Goal: Task Accomplishment & Management: Manage account settings

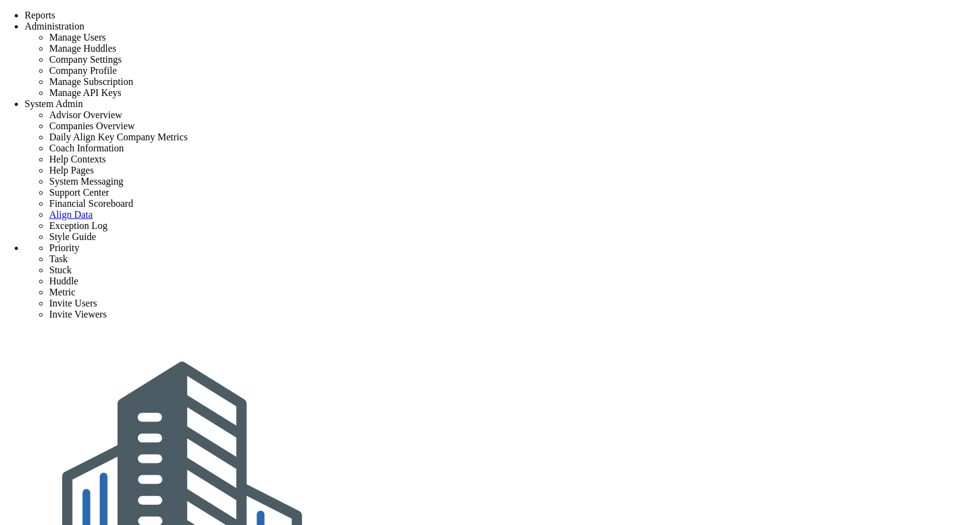
type input "0"
radio input "true"
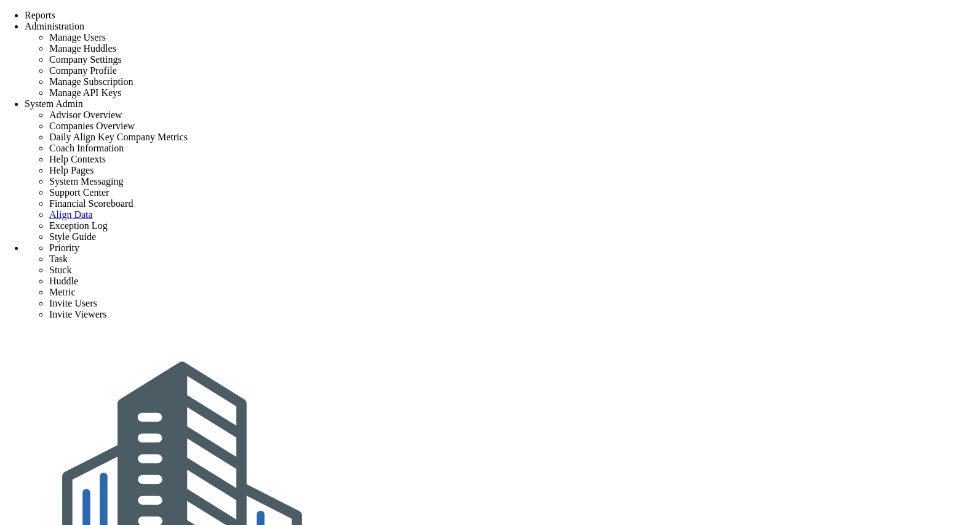
type input "[PERSON_NAME]"
type input "0"
radio input "true"
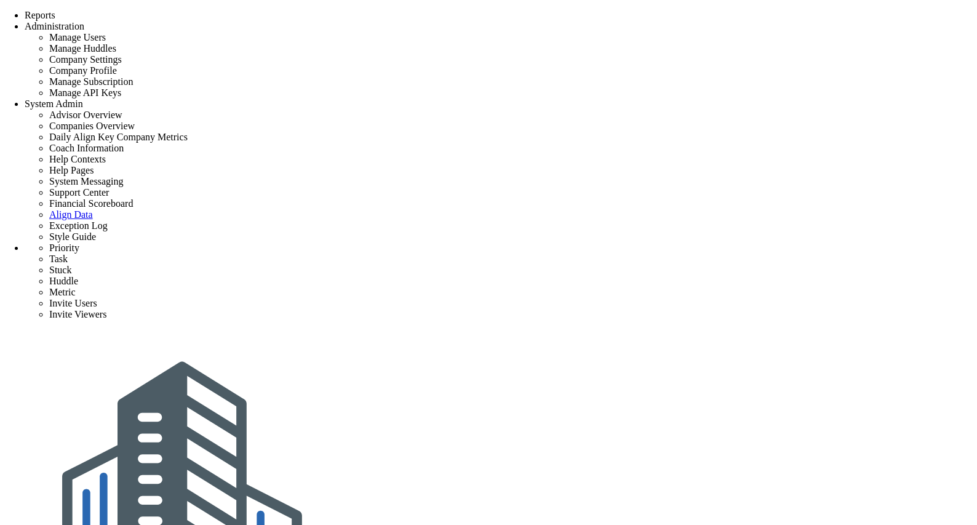
checkbox input "true"
type input "c"
type input "b"
type input "r"
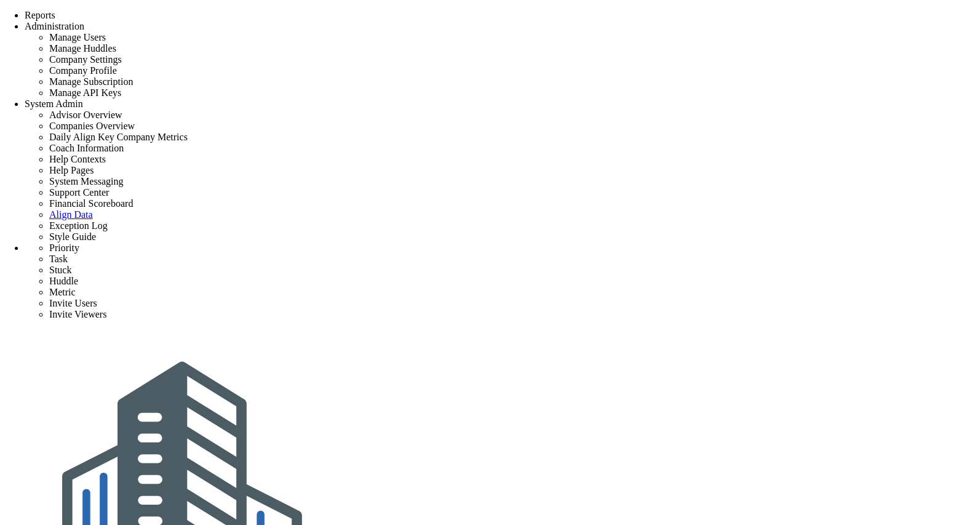
type input "b"
checkbox input "false"
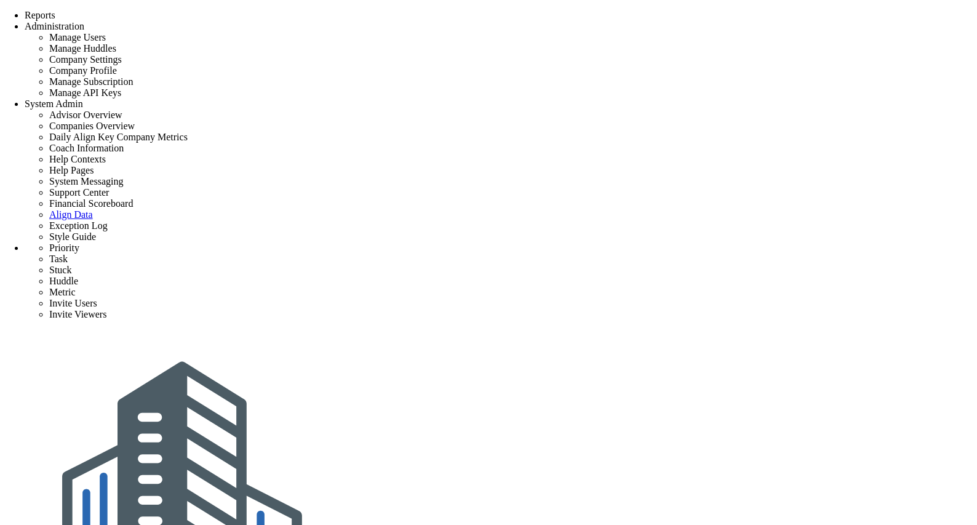
type input "[PERSON_NAME] Test"
type input "0"
type input "100"
radio input "true"
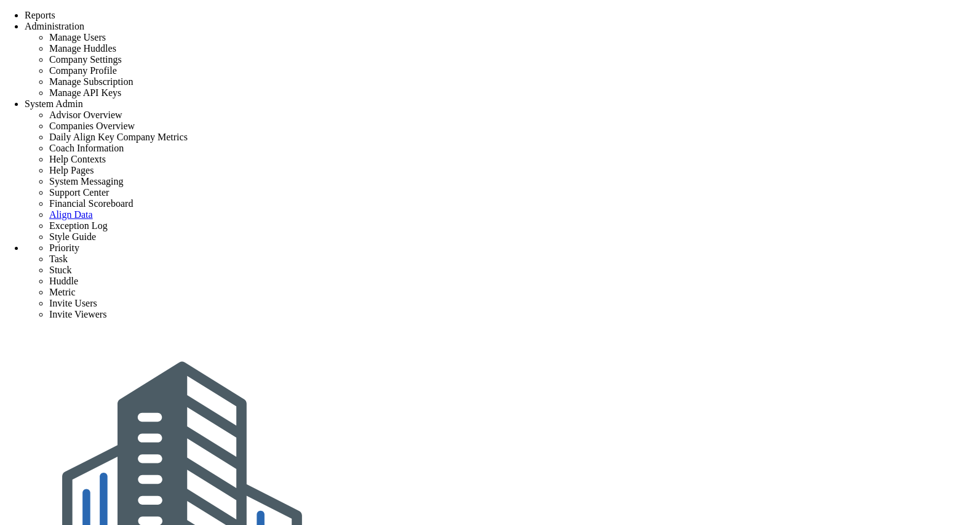
type input "[PERSON_NAME]"
type input "0"
type input "100"
radio input "true"
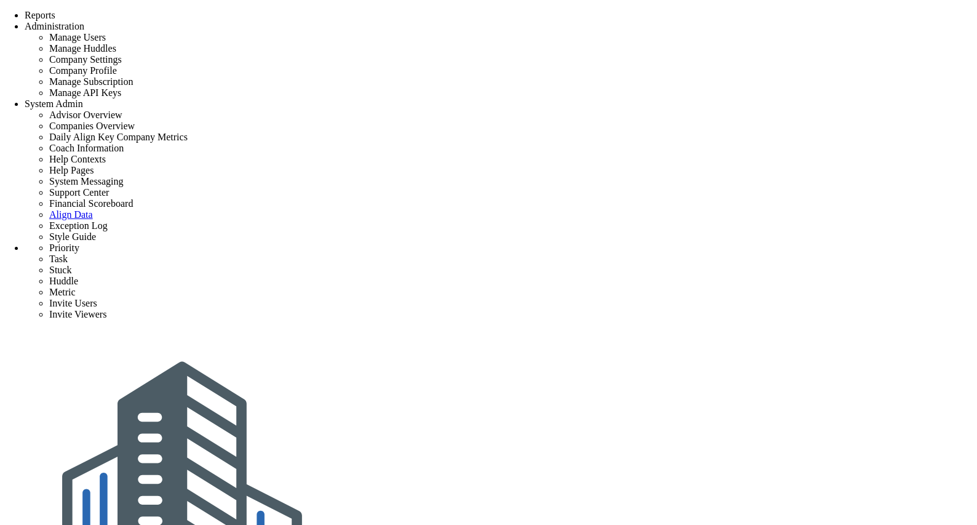
click at [0, 10] on span at bounding box center [0, 10] width 0 height 0
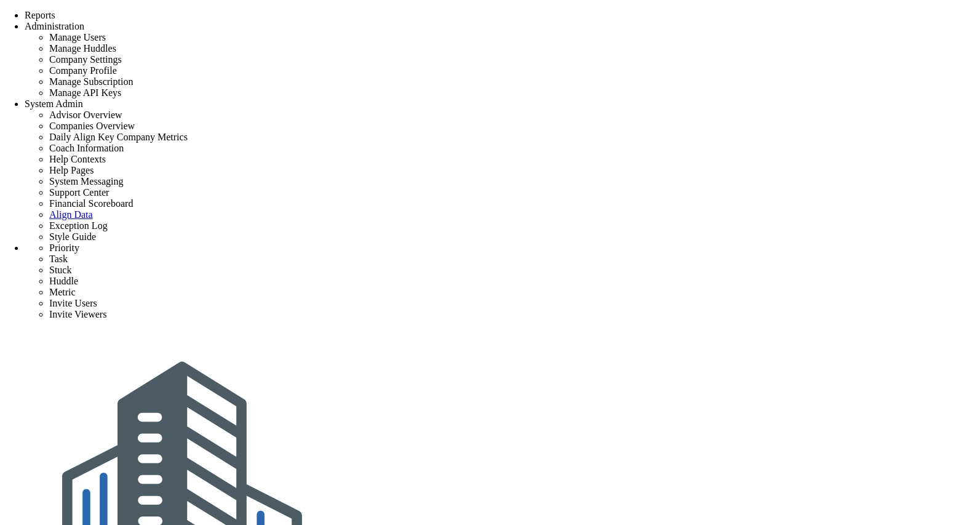
type input "[PERSON_NAME] Test"
type input "0"
type input "100"
radio input "true"
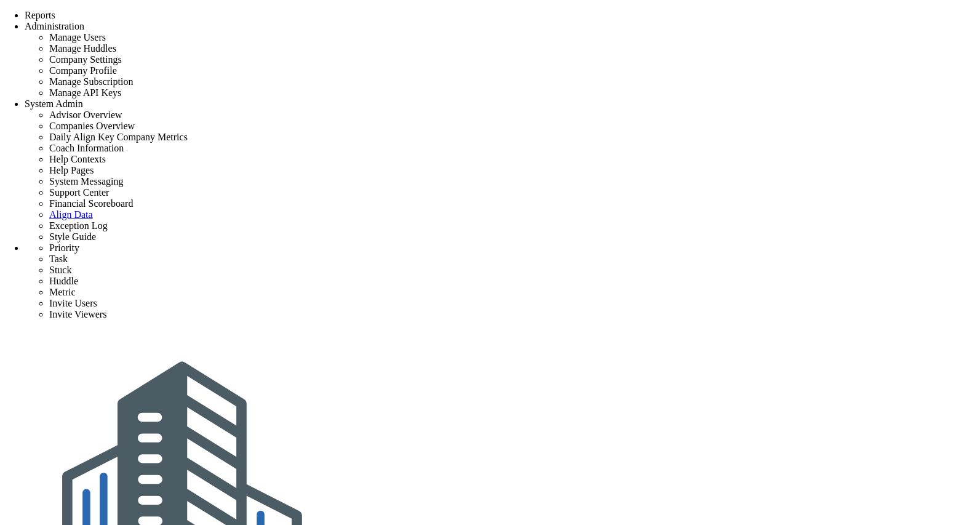
type input "[PERSON_NAME]"
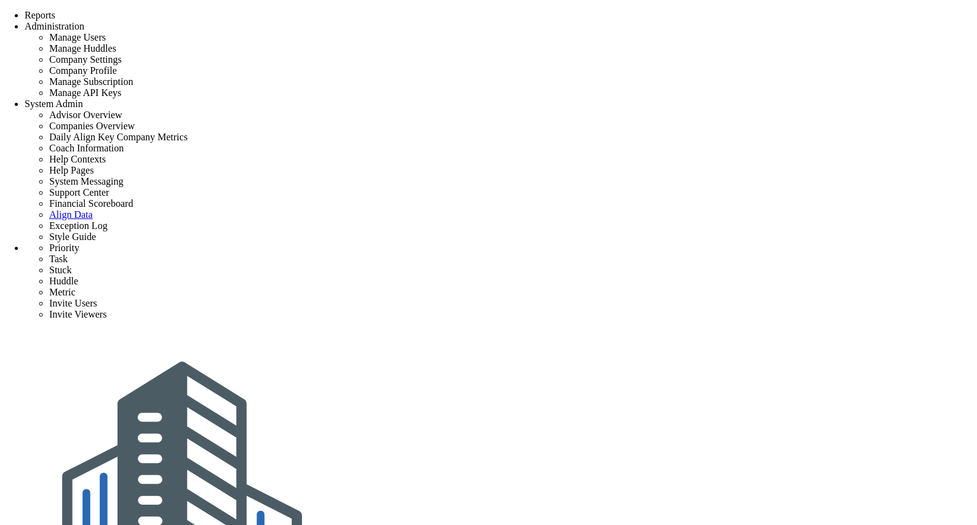
checkbox input "true"
click at [860, 330] on div "Align-Build Testing" at bounding box center [501, 489] width 953 height 318
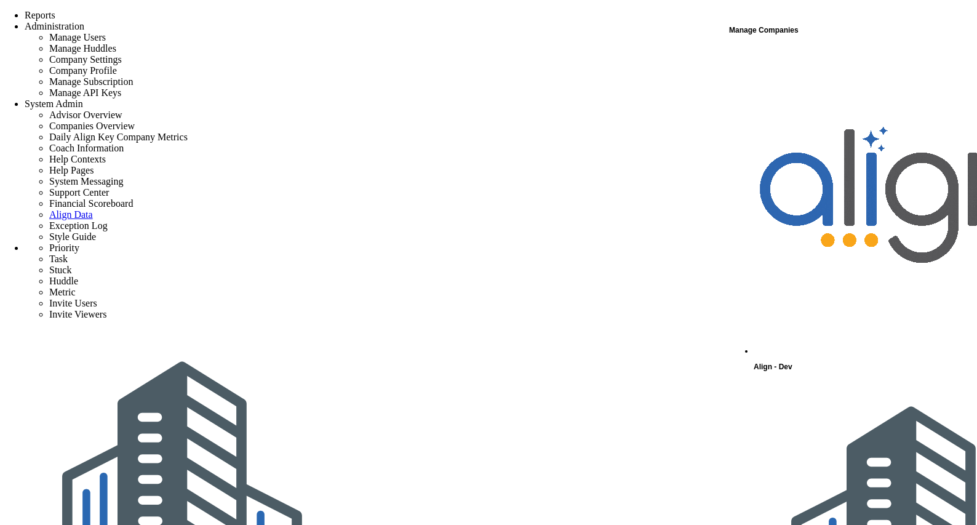
click at [857, 50] on div "Align - Dev" at bounding box center [865, 210] width 222 height 329
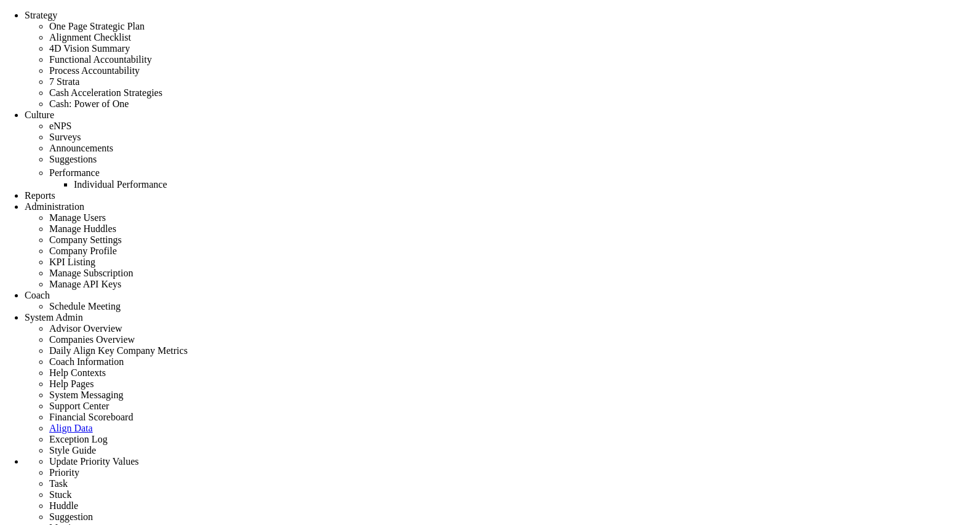
type input "0"
radio input "true"
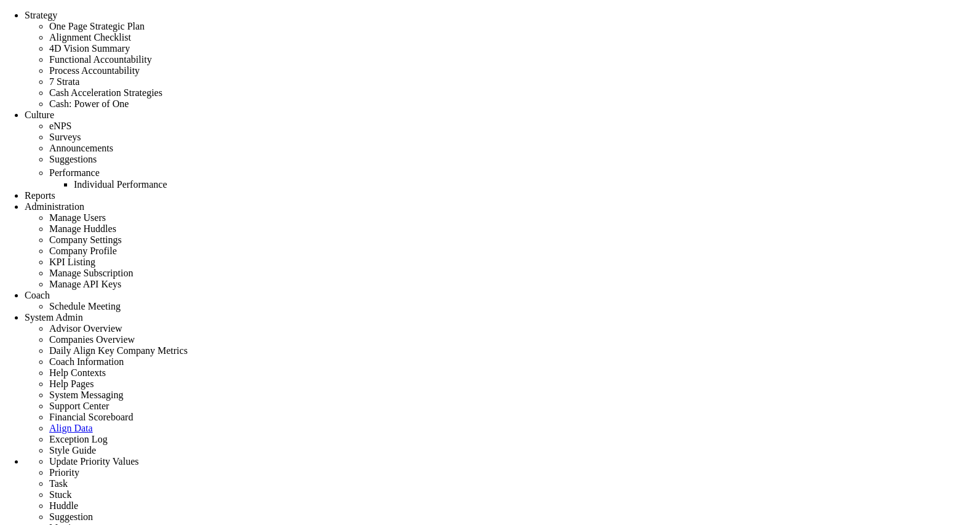
type input "[PERSON_NAME]"
type input "0"
radio input "true"
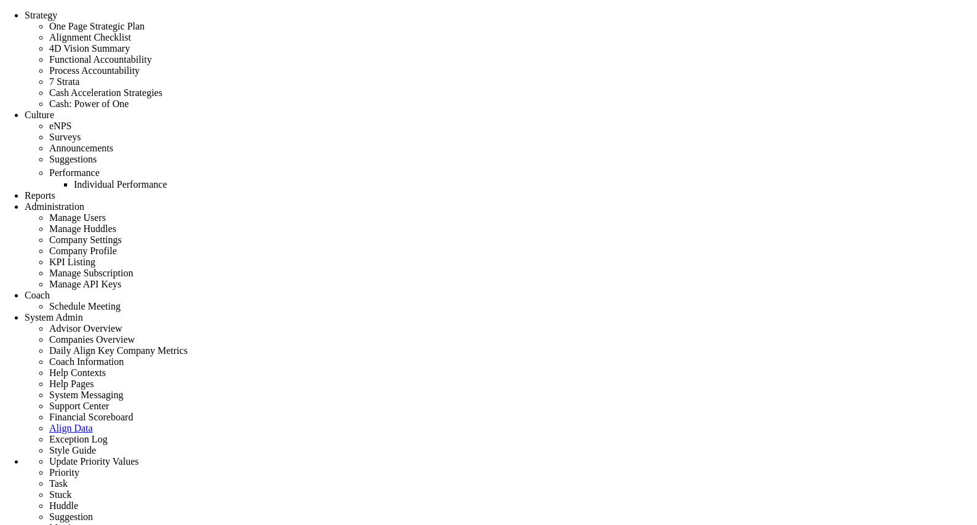
drag, startPoint x: 597, startPoint y: 54, endPoint x: 492, endPoint y: 41, distance: 105.5
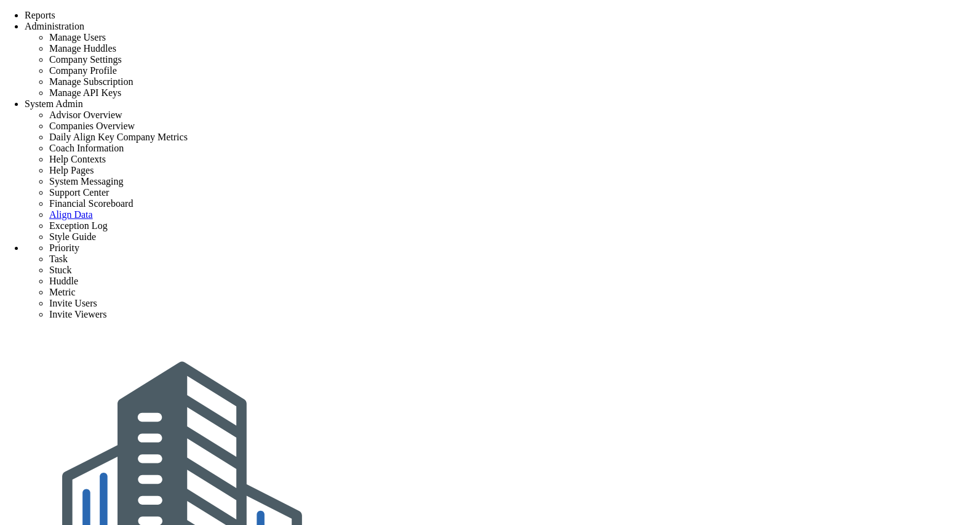
type input "0"
radio input "true"
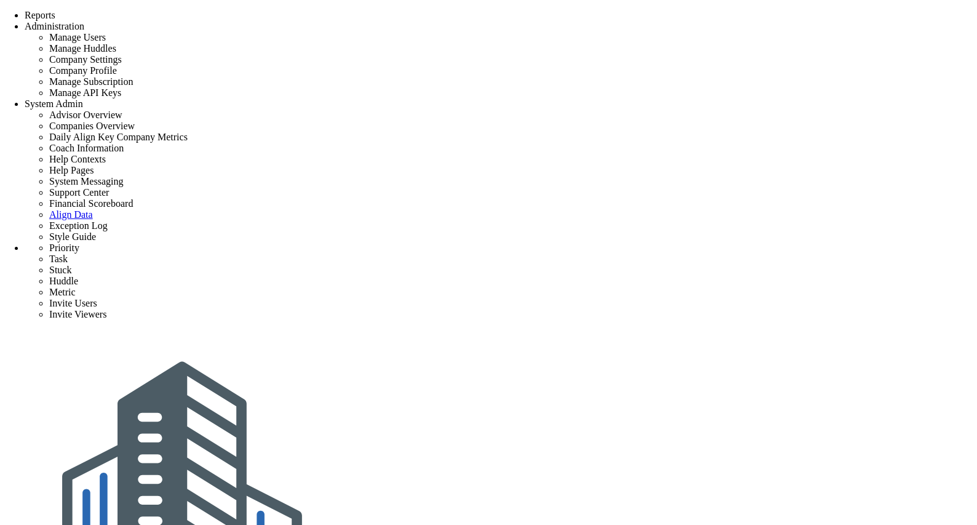
type input "[PERSON_NAME]"
type input "0"
radio input "true"
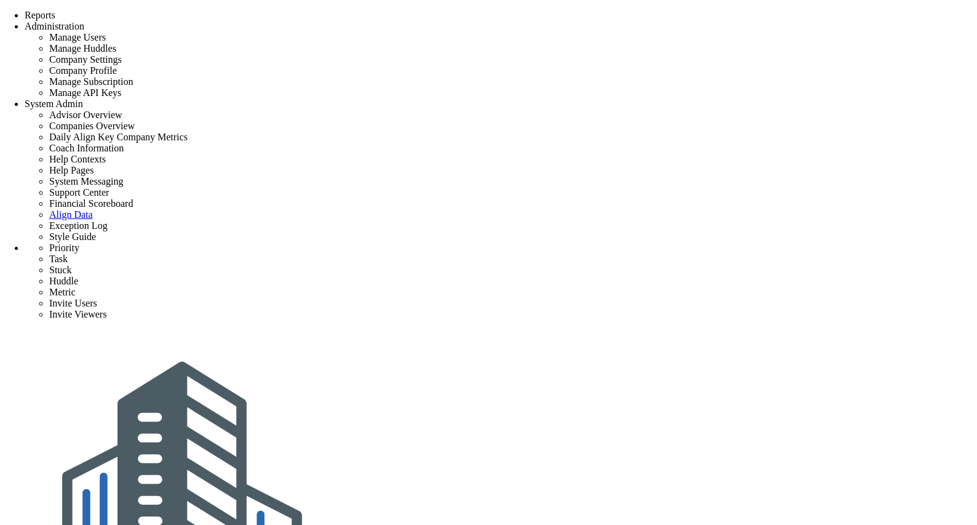
type input "0"
radio input "true"
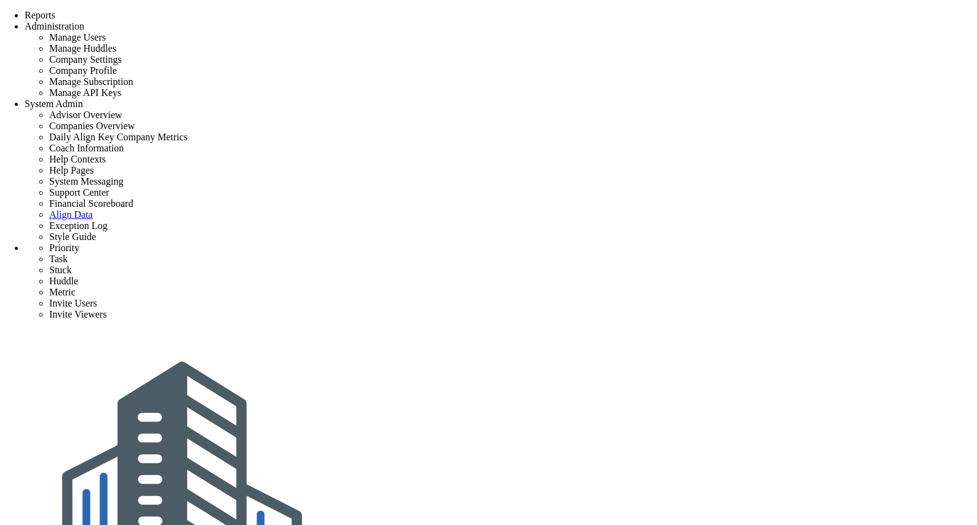
type input "[PERSON_NAME]"
type input "0"
radio input "true"
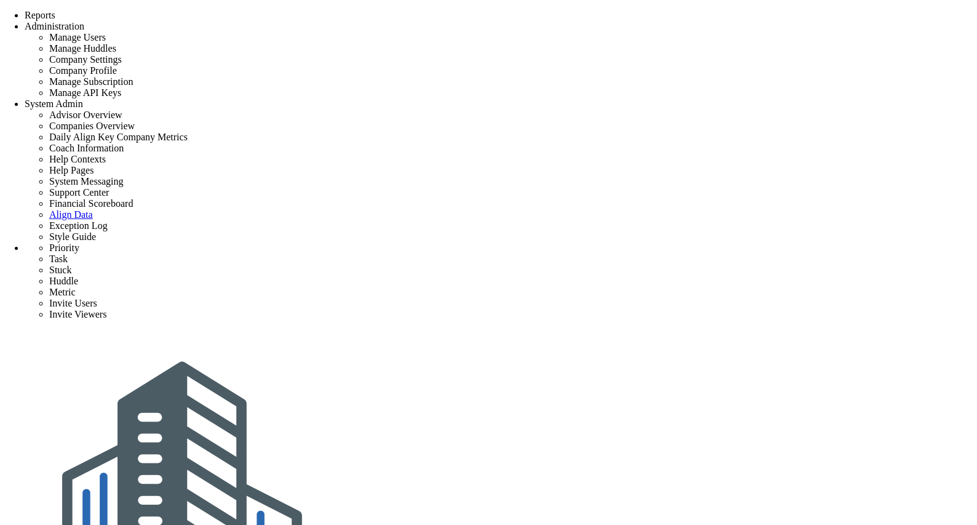
type input "0"
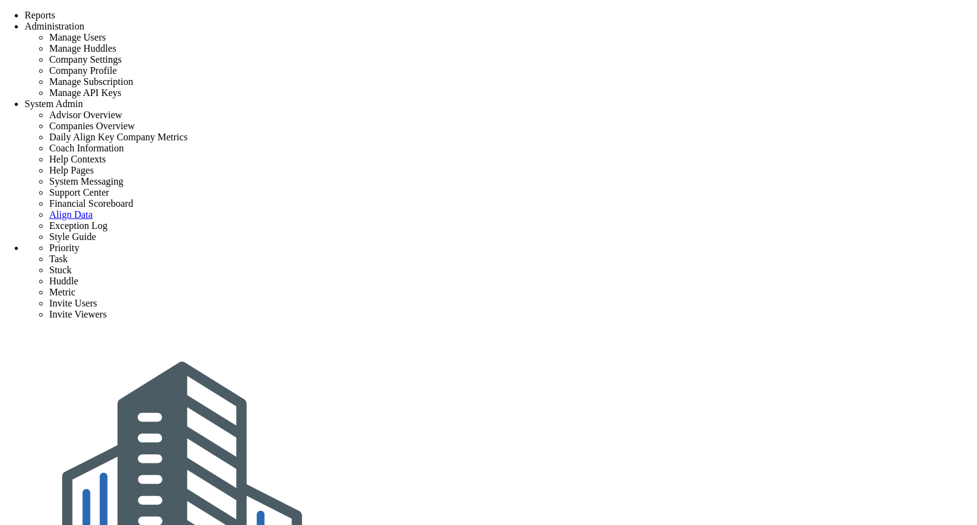
radio input "true"
type input "[PERSON_NAME]"
type input "0"
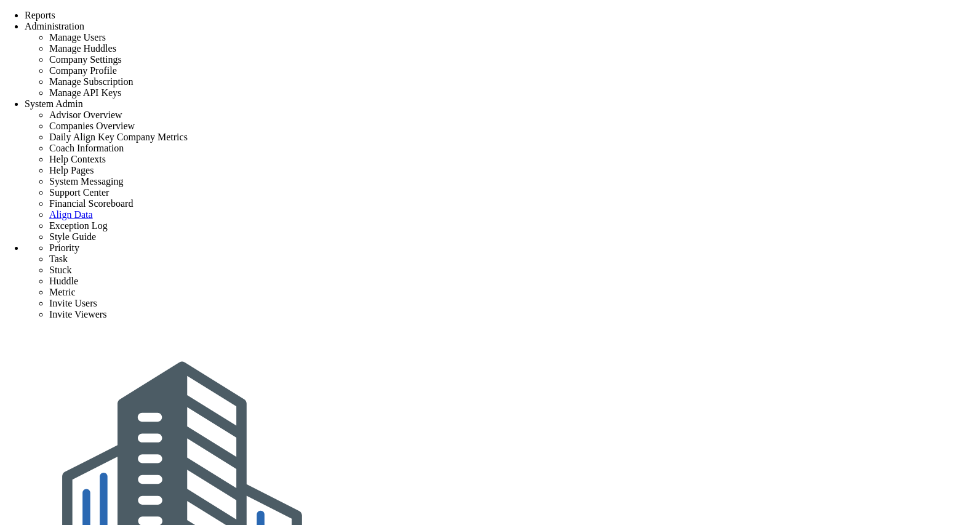
radio input "true"
click at [860, 330] on div "Align-Build Testing" at bounding box center [501, 489] width 953 height 318
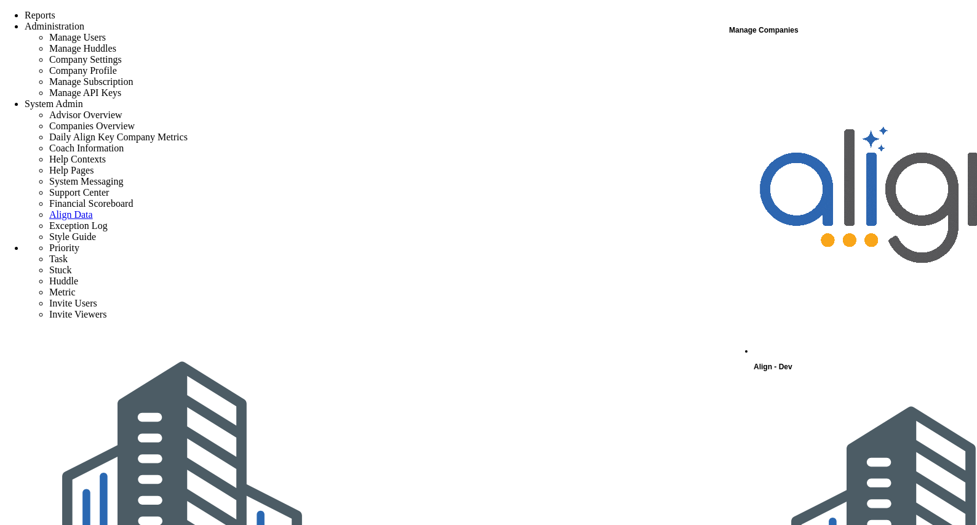
click at [833, 54] on div "Align - Dev" at bounding box center [865, 210] width 222 height 329
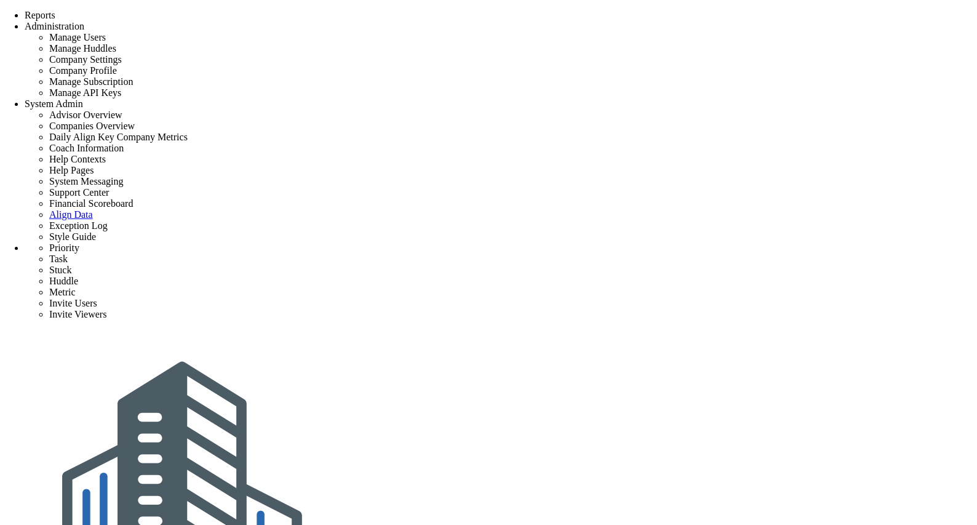
type input "[PERSON_NAME] Test"
type input "0"
type input "100"
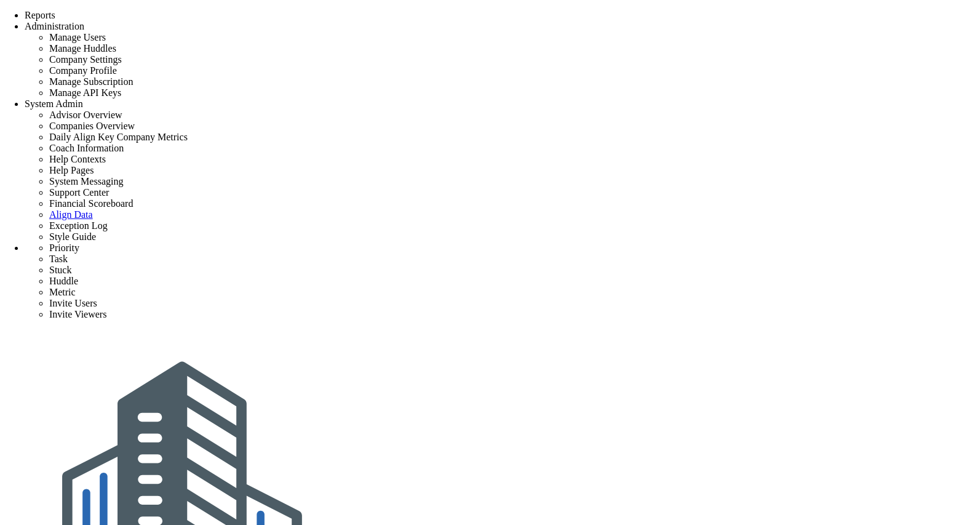
radio input "true"
type input "[PERSON_NAME]"
type input "0"
type input "100"
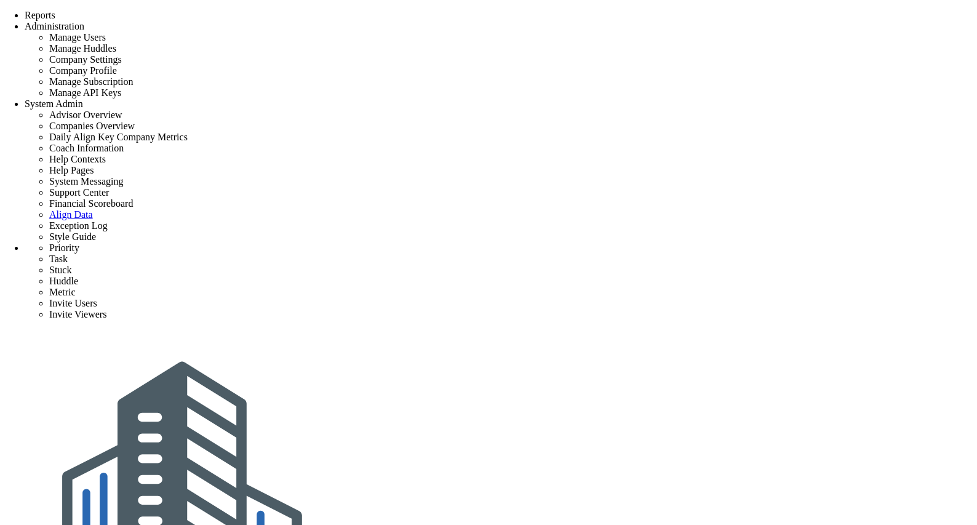
radio input "true"
type input "0"
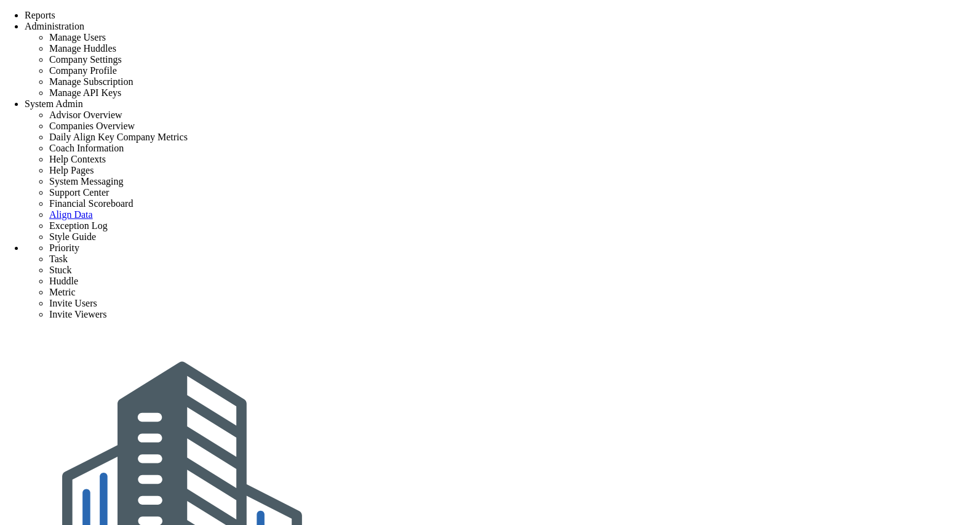
type input "0"
radio input "true"
type input "[PERSON_NAME]"
type input "0"
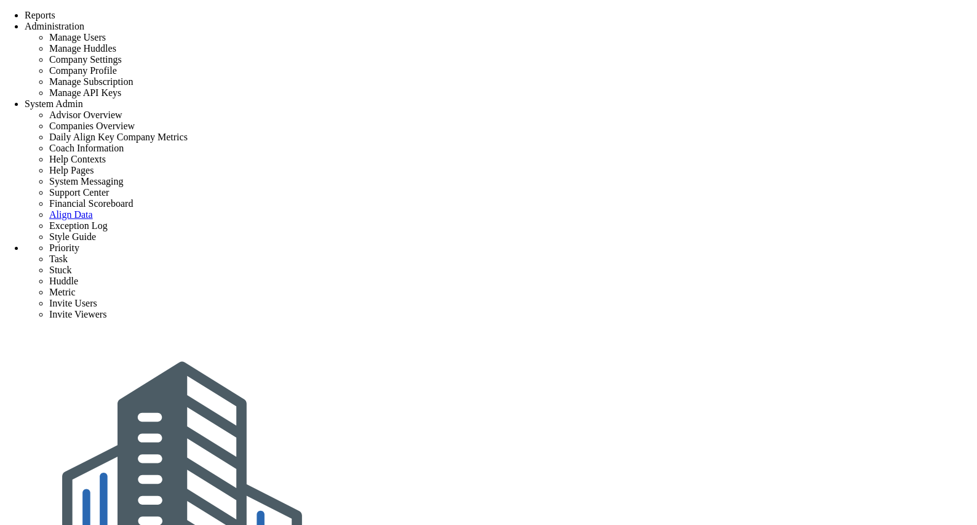
type input "0"
radio input "true"
type input "0"
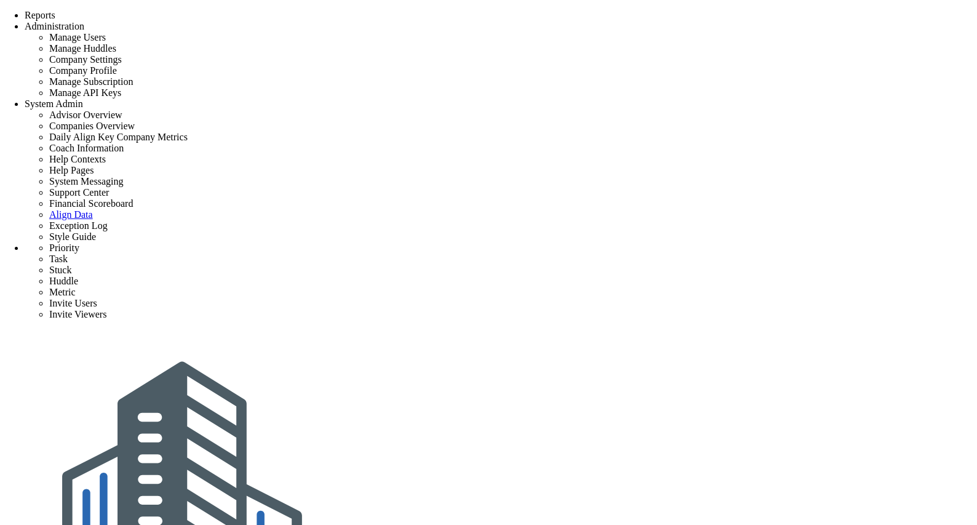
type input "0"
radio input "true"
type input "[PERSON_NAME]"
type input "0"
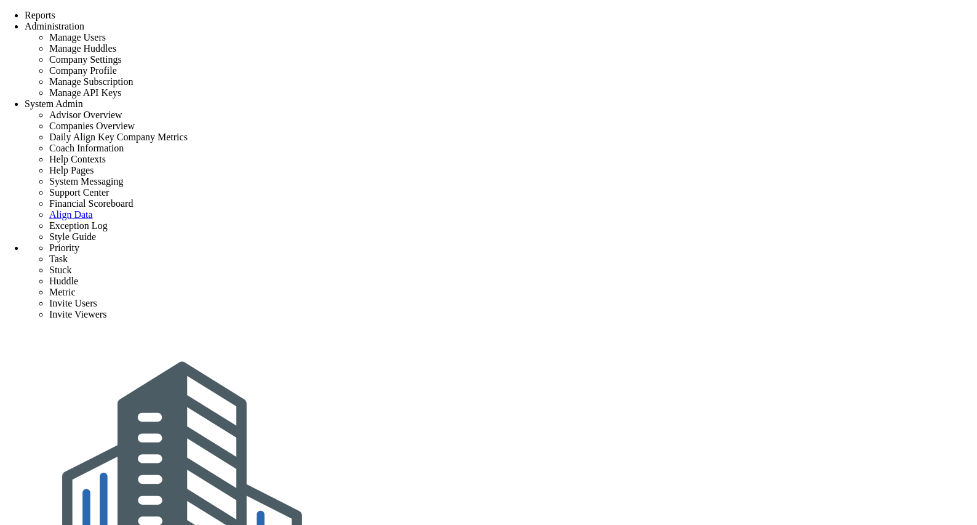
type input "0"
radio input "true"
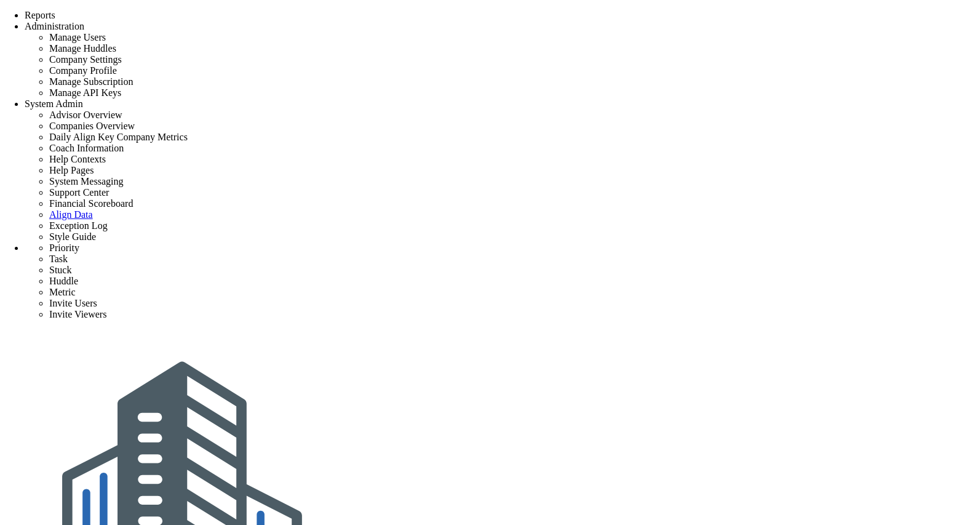
type input "Launch :Assign Project"
radio input "true"
type input "[PERSON_NAME] S"
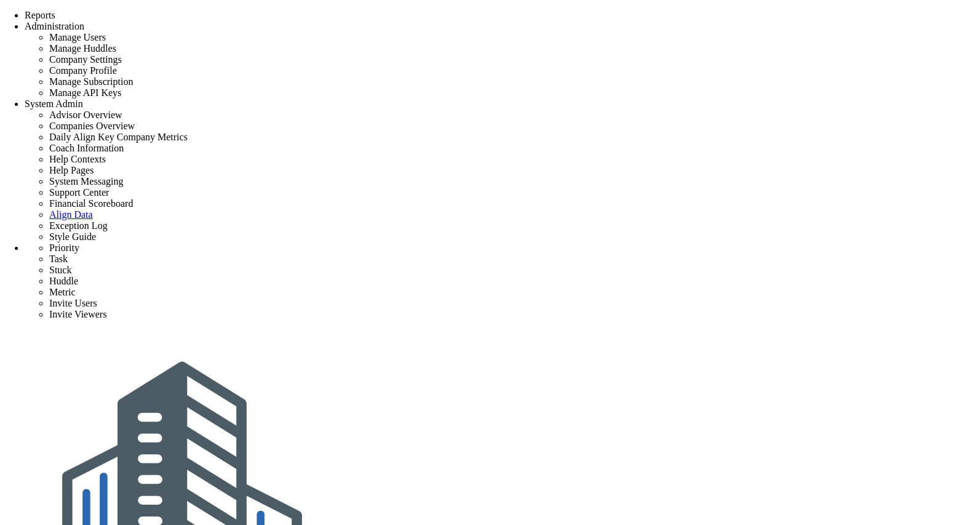
type input "0"
radio input "true"
type input "[PERSON_NAME]"
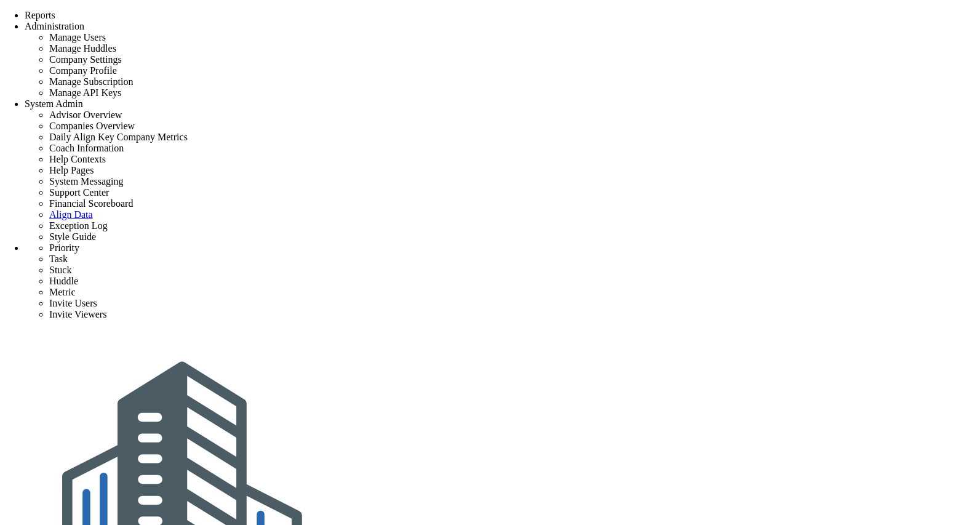
type input "0"
radio input "true"
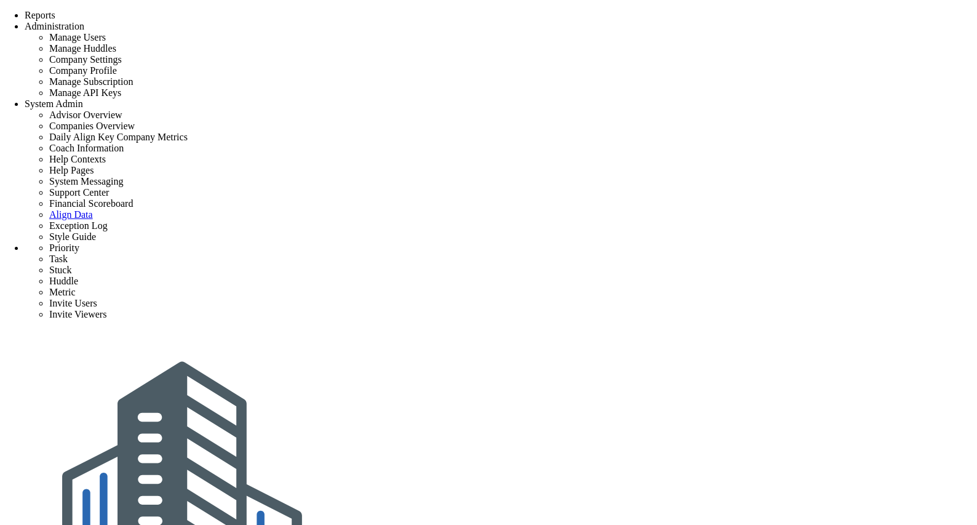
scroll to position [328, 0]
type input "0"
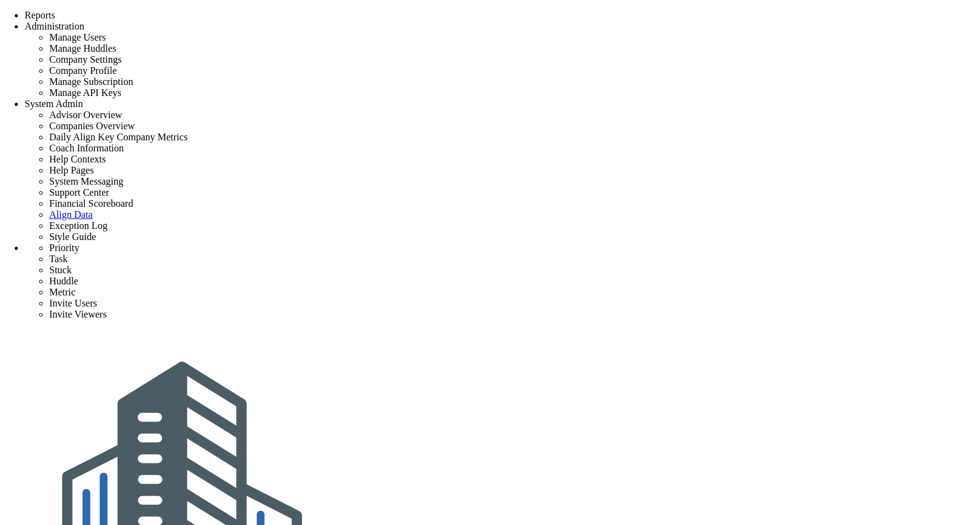
type input "0"
radio input "true"
type input "[PERSON_NAME]"
type input "0"
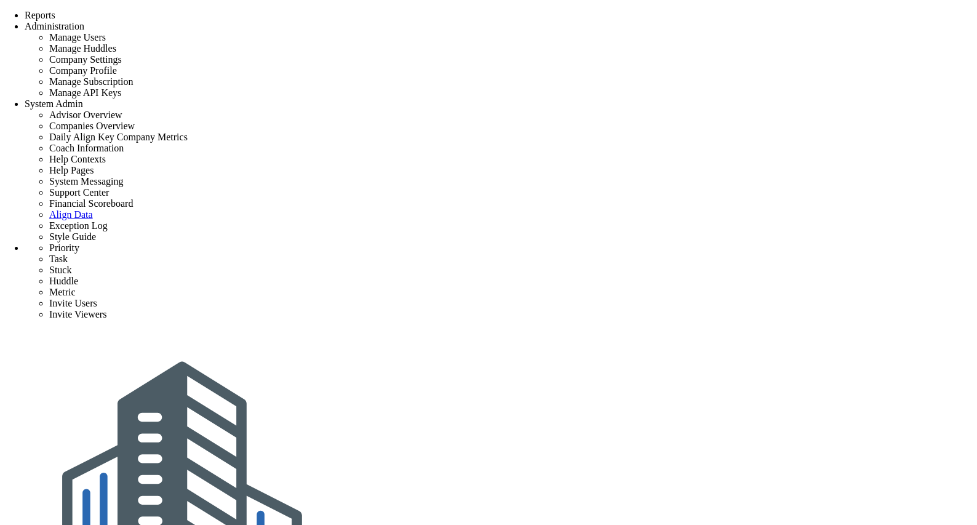
type input "0"
radio input "true"
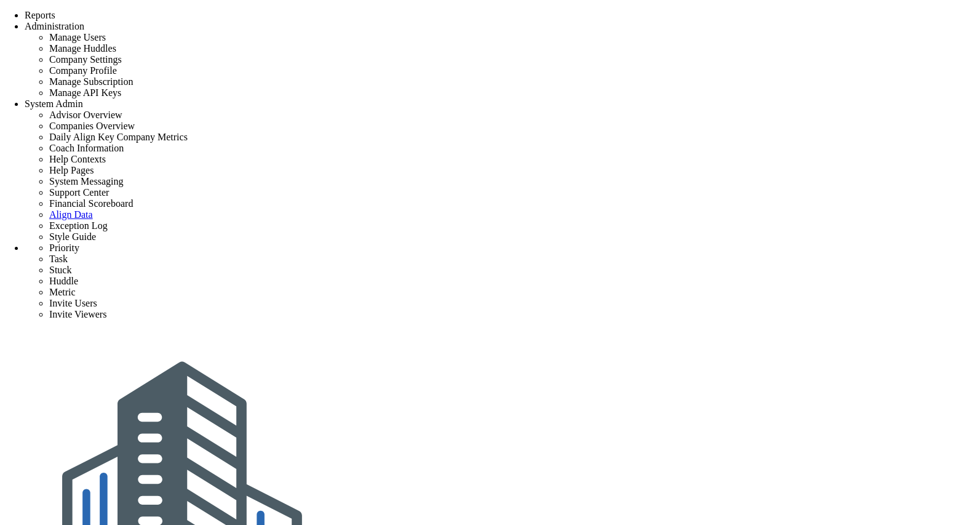
click at [866, 330] on div "Align-Build Testing" at bounding box center [501, 489] width 953 height 318
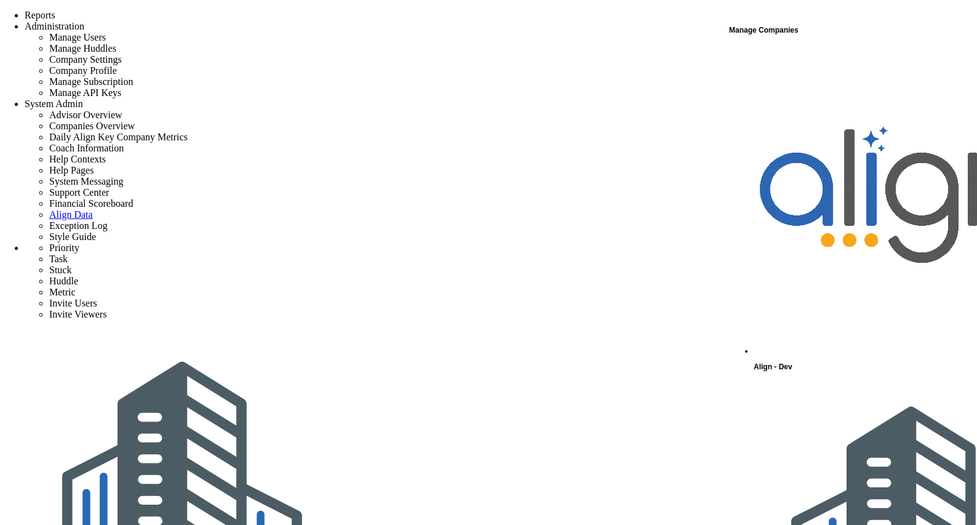
click at [811, 53] on div "Align - Dev" at bounding box center [865, 210] width 222 height 329
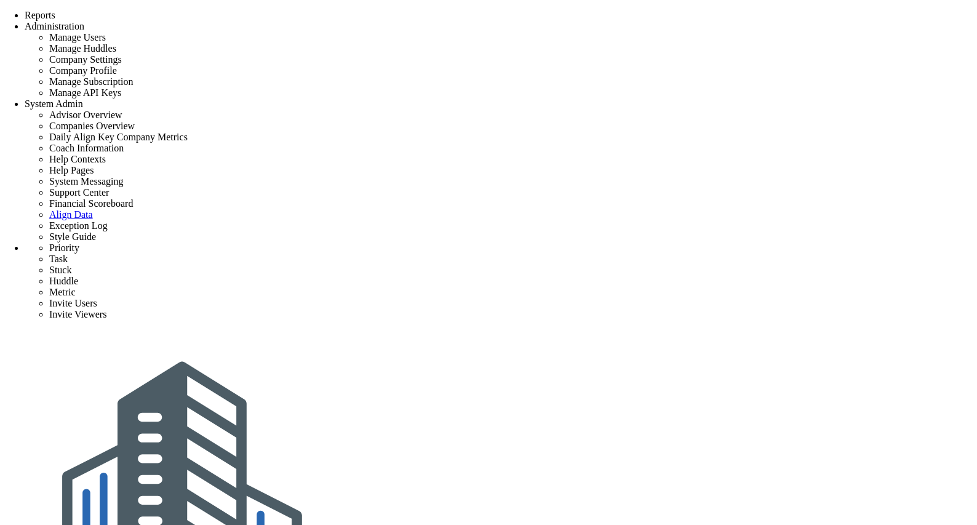
type input "0"
radio input "true"
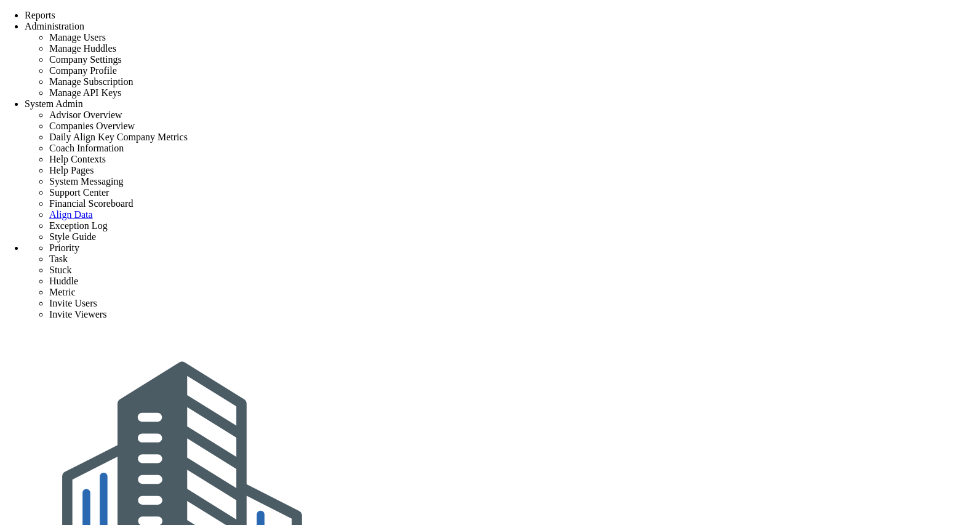
type input "[PERSON_NAME]"
type input "0"
radio input "true"
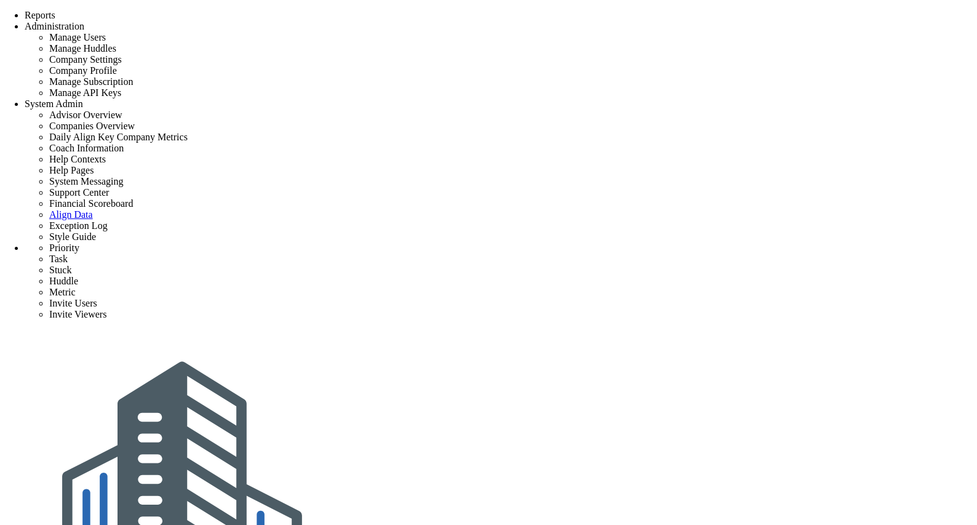
drag, startPoint x: 510, startPoint y: 18, endPoint x: 591, endPoint y: 18, distance: 81.2
type input "0"
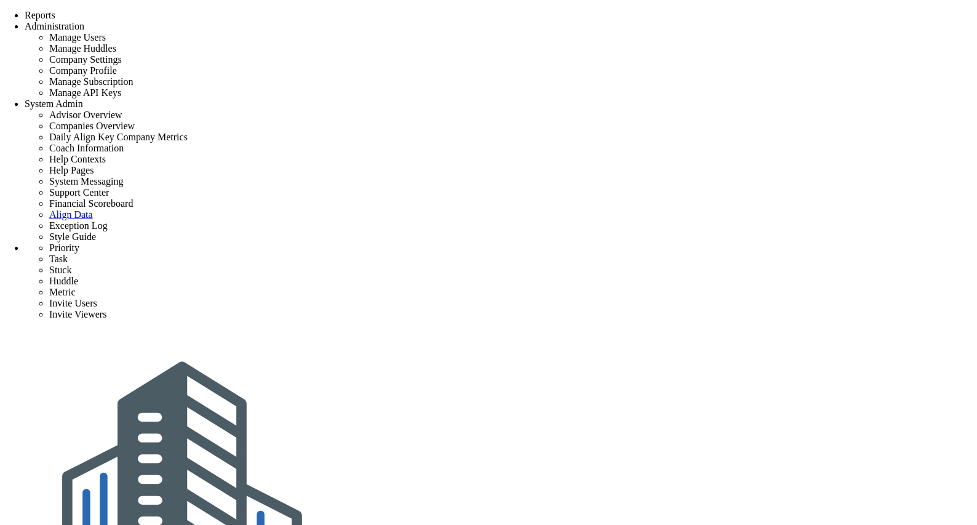
type input "0"
radio input "true"
type input "[PERSON_NAME]"
type input "0"
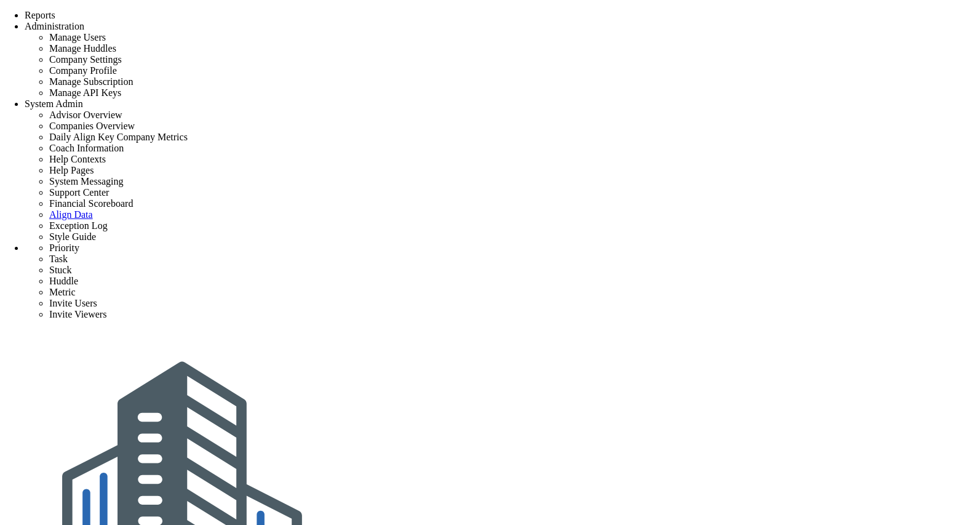
type input "0"
radio input "true"
type input "0"
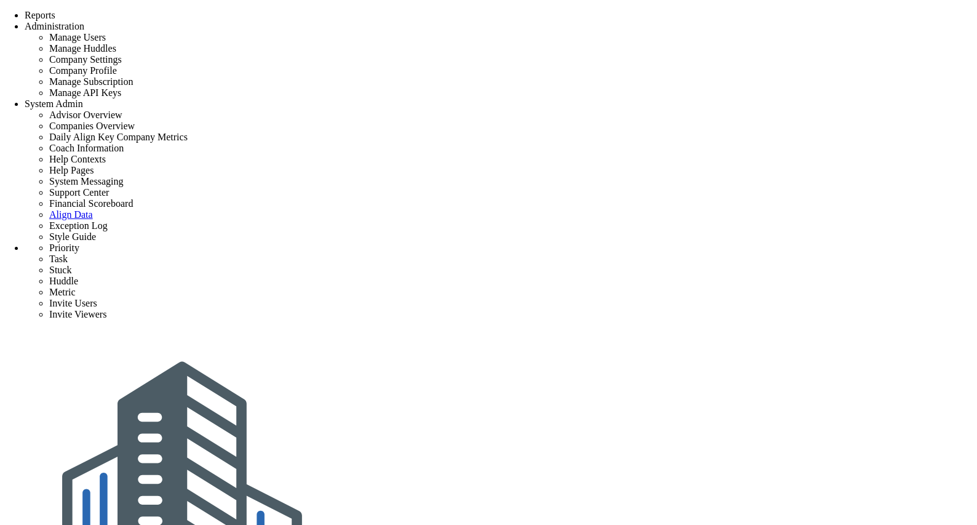
type input "0"
radio input "true"
type input "[PERSON_NAME]"
type input "0"
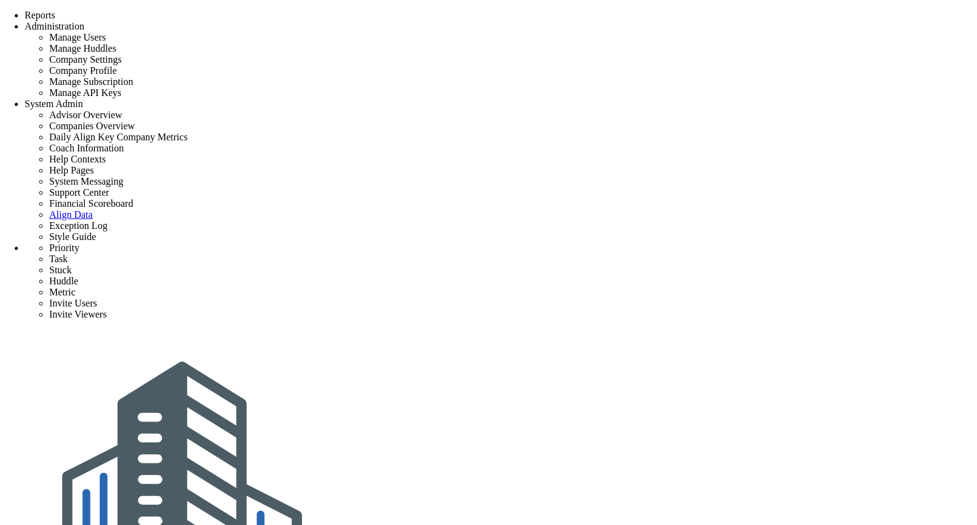
type input "0"
radio input "true"
drag, startPoint x: 503, startPoint y: 10, endPoint x: 609, endPoint y: 17, distance: 106.1
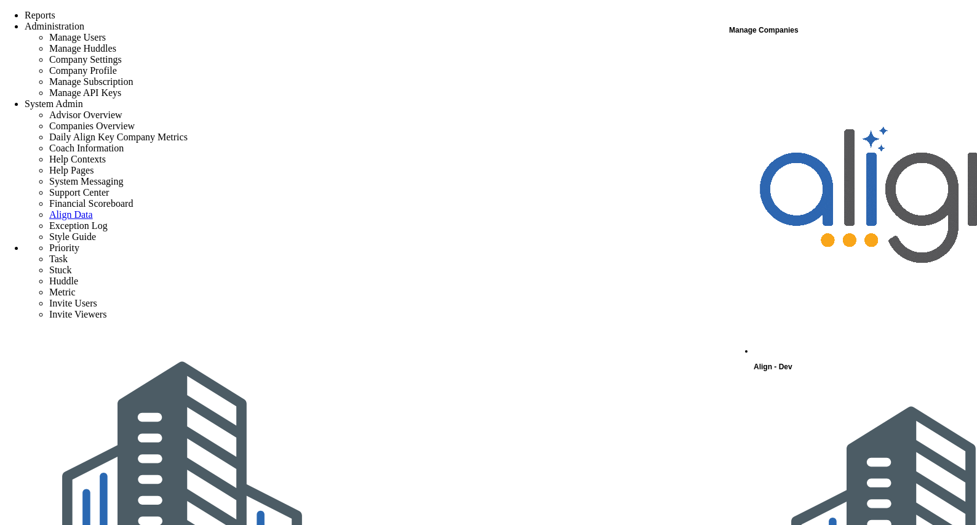
click at [793, 362] on span "Align - Dev" at bounding box center [773, 366] width 39 height 9
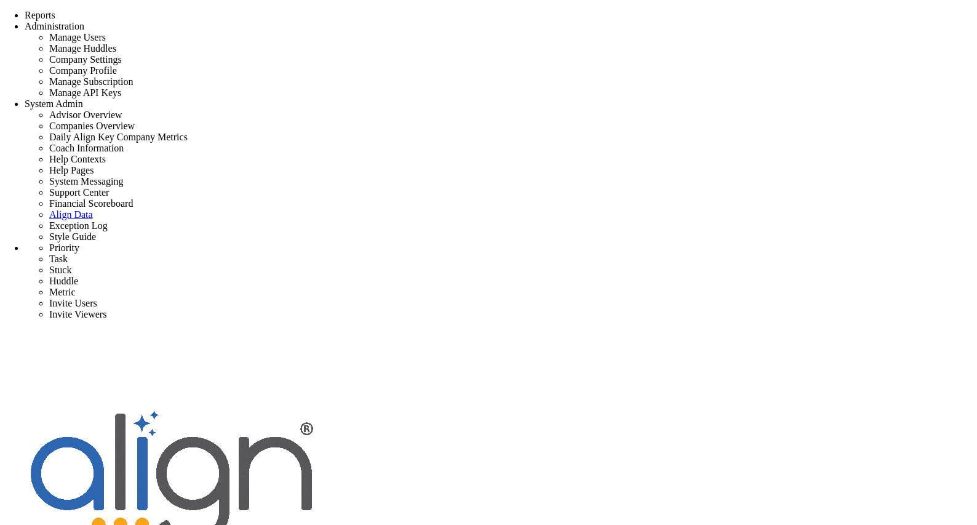
type input "0"
radio input "true"
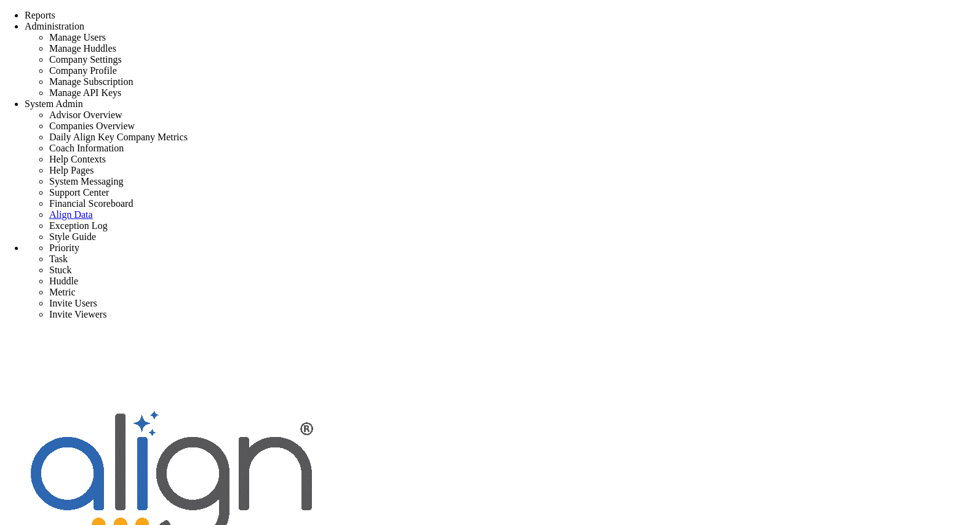
type input "[PERSON_NAME]"
type input "0"
radio input "true"
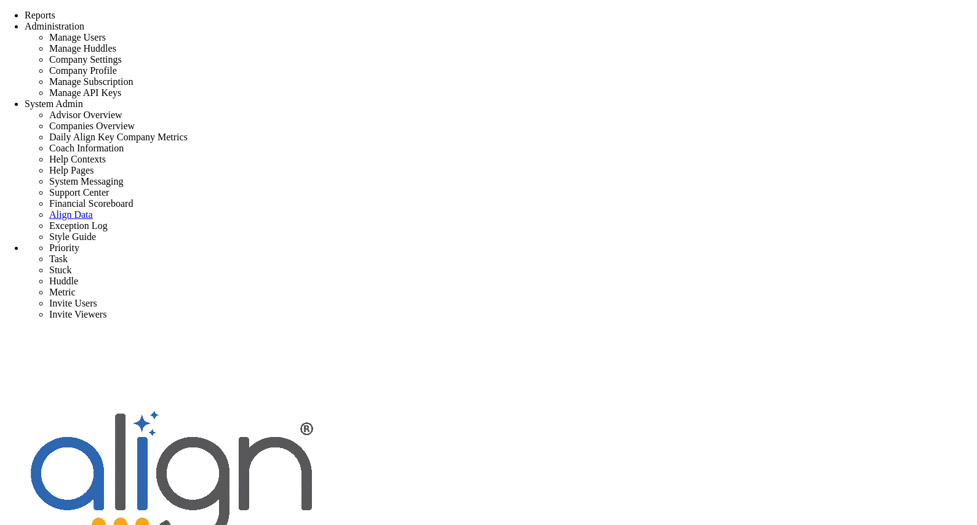
click at [860, 330] on div "Align - Dev" at bounding box center [501, 485] width 953 height 310
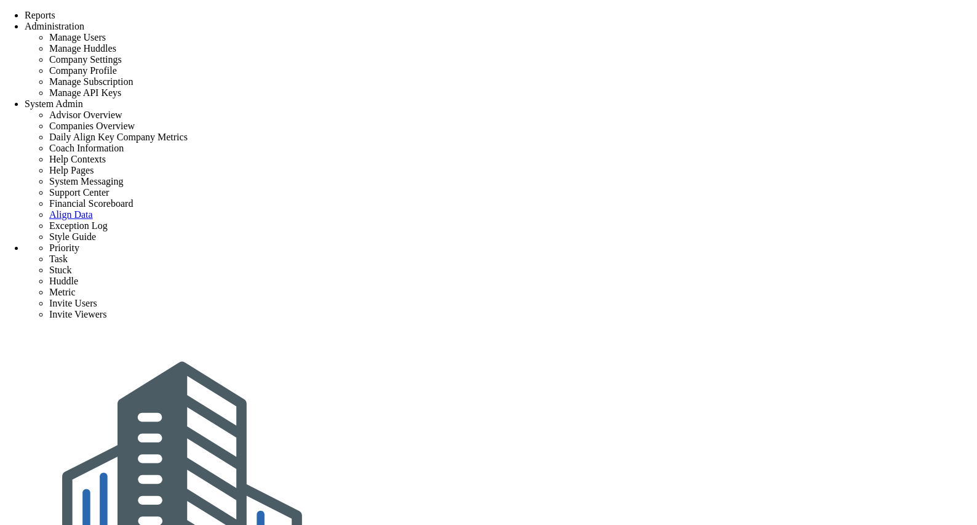
type input "0"
radio input "true"
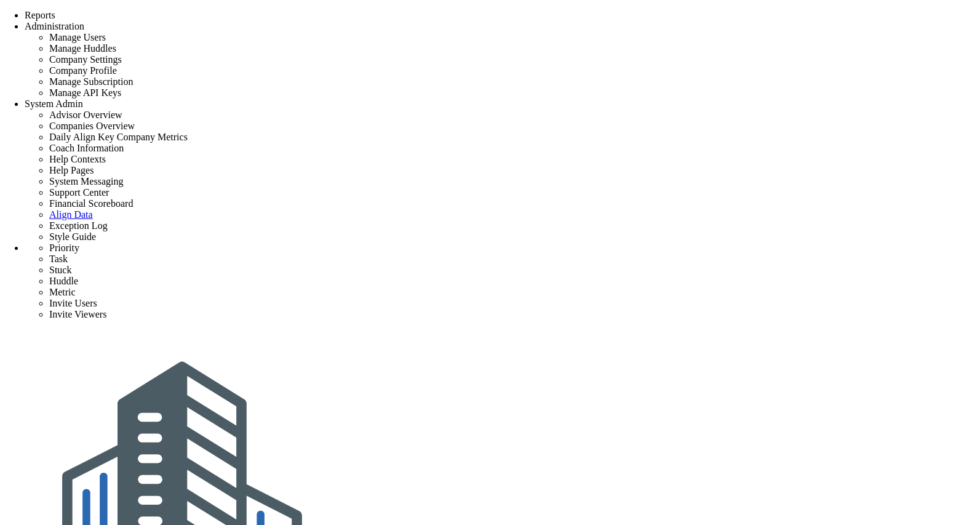
type input "[PERSON_NAME]"
type input "0"
radio input "true"
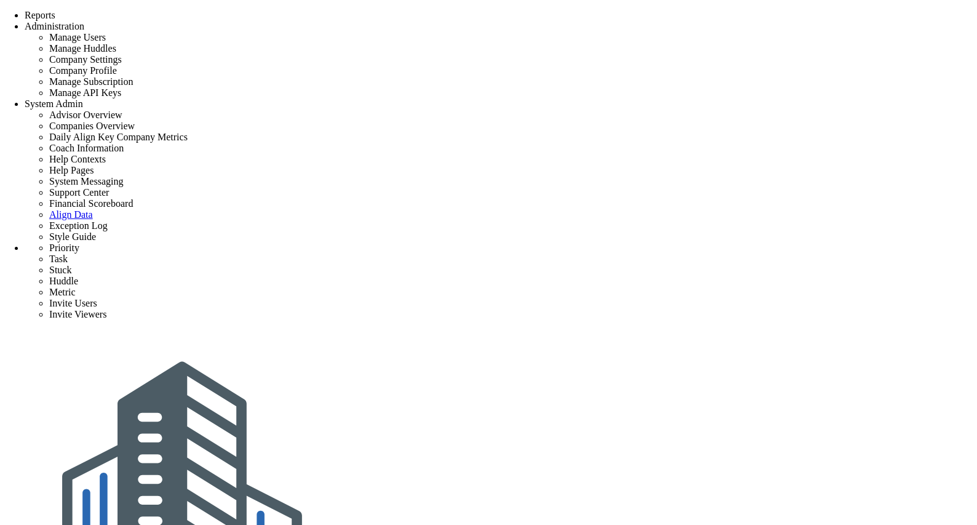
click at [870, 330] on div "Align-Build Testing" at bounding box center [501, 489] width 953 height 318
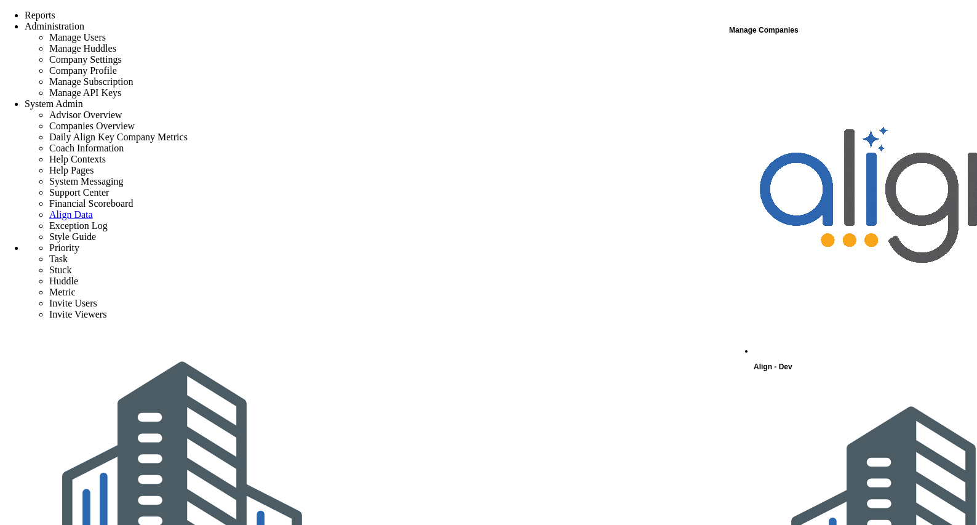
scroll to position [82, 0]
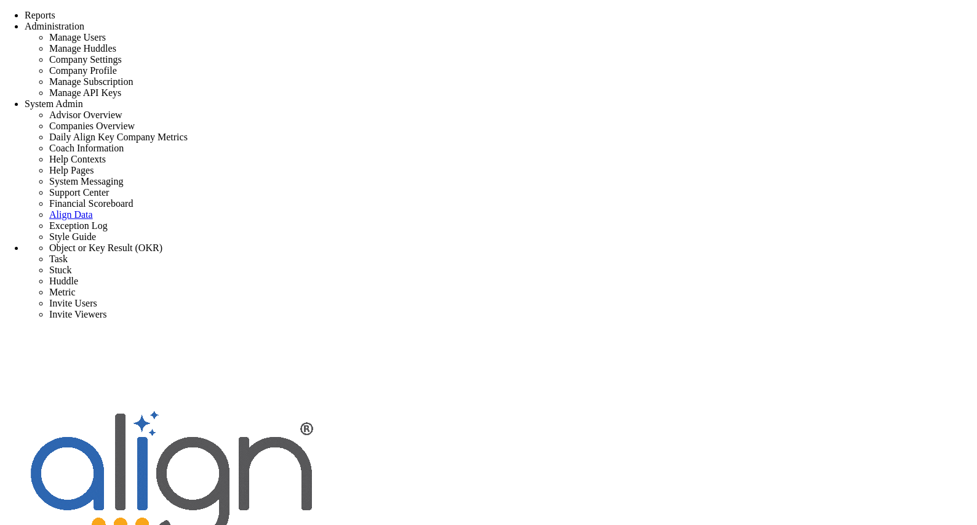
type input "0"
radio input "true"
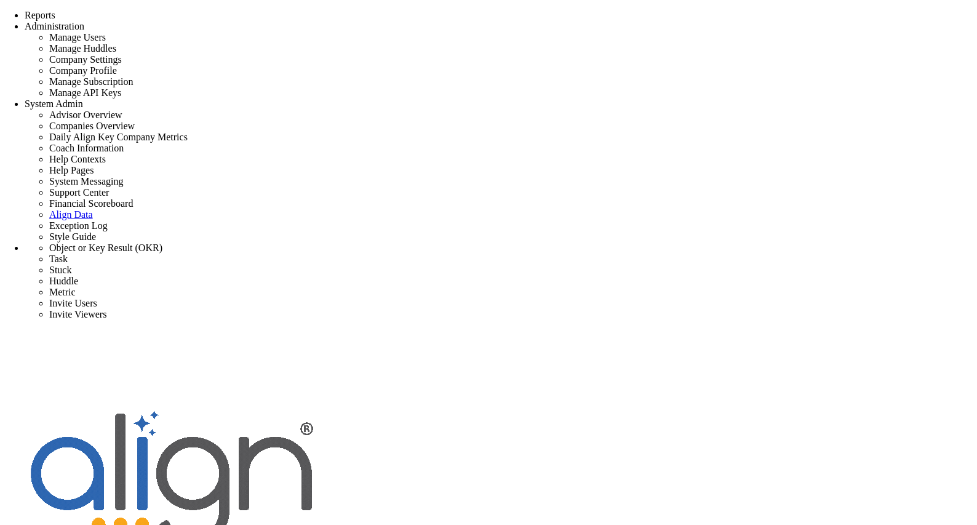
type input "[PERSON_NAME]"
type input "0"
radio input "true"
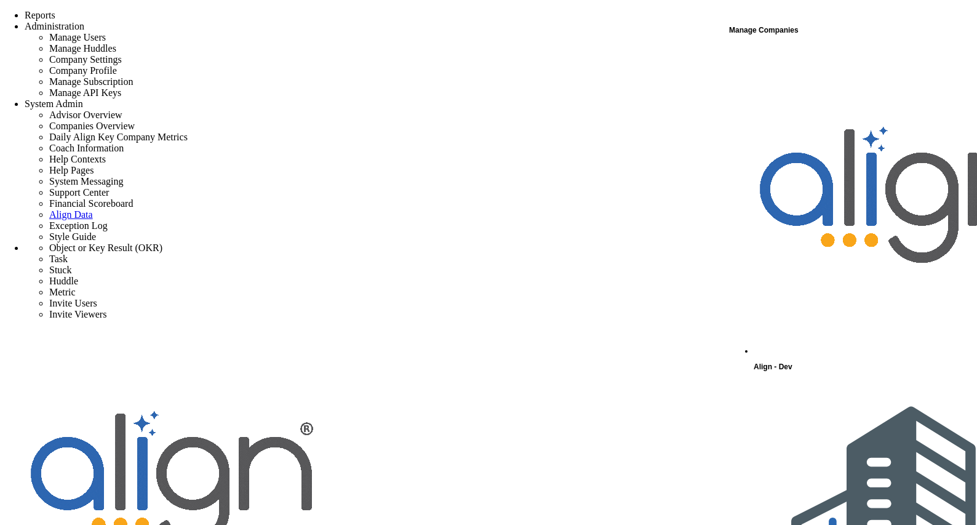
click at [828, 60] on div "Align - Dev" at bounding box center [865, 210] width 222 height 329
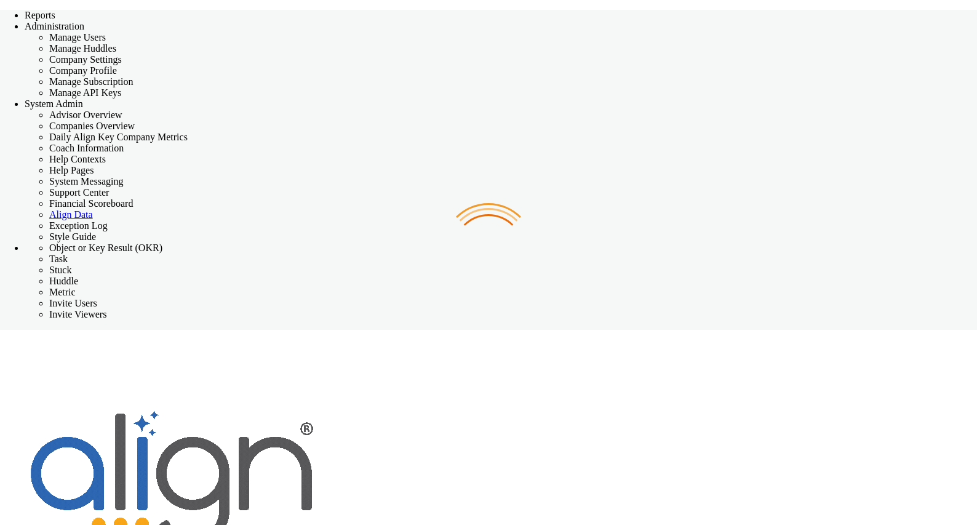
checkbox input "false"
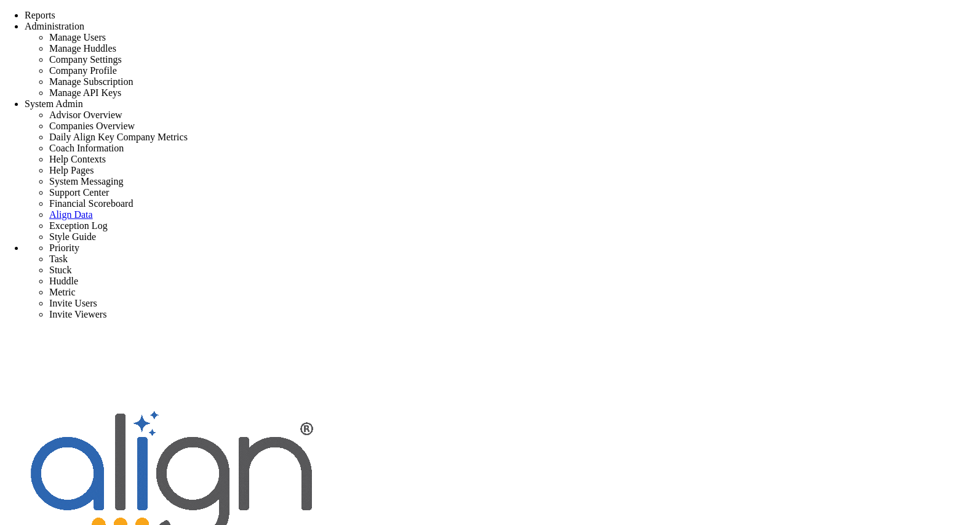
type input "0"
radio input "true"
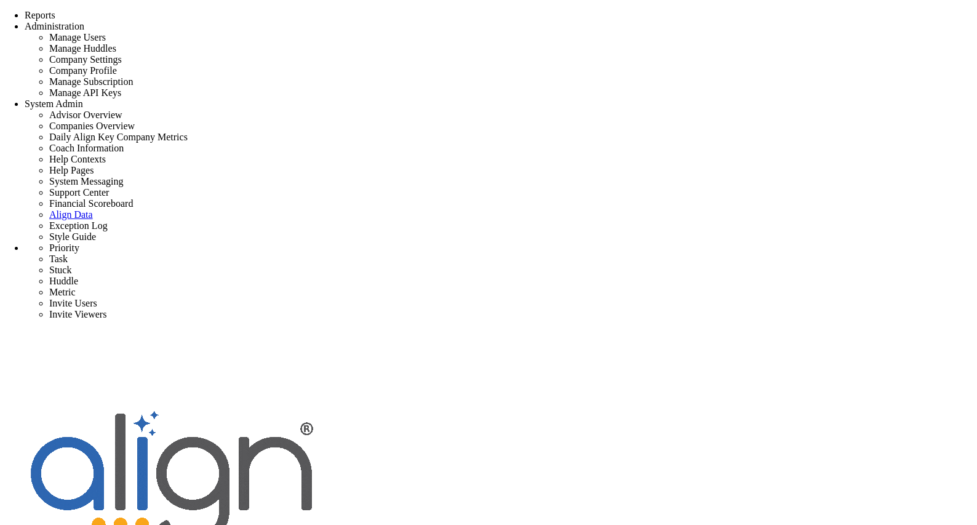
type input "[PERSON_NAME]"
type input "0"
radio input "true"
